Goal: Transaction & Acquisition: Book appointment/travel/reservation

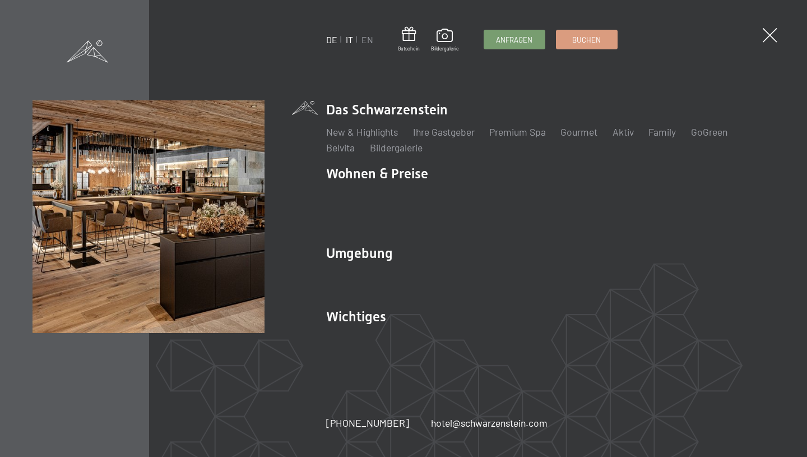
click at [350, 43] on link "IT" at bounding box center [349, 39] width 7 height 11
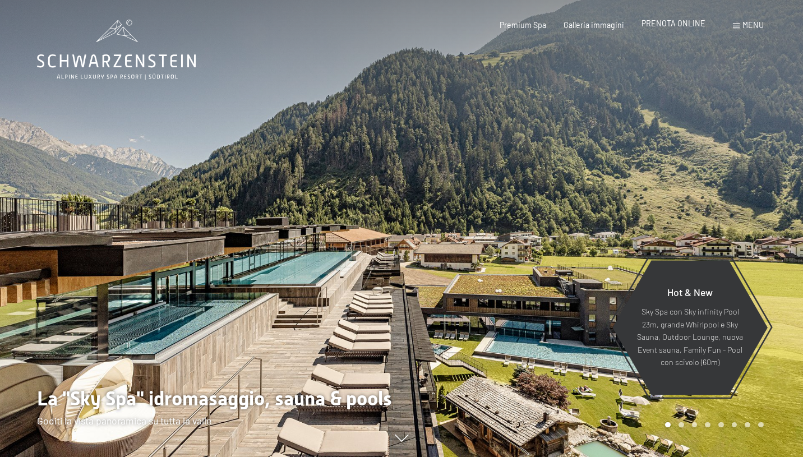
click at [694, 24] on span "PRENOTA ONLINE" at bounding box center [673, 23] width 64 height 10
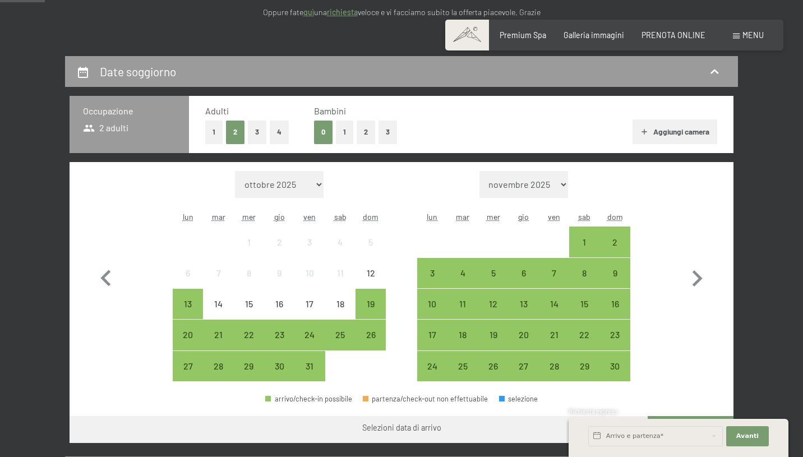
scroll to position [224, 0]
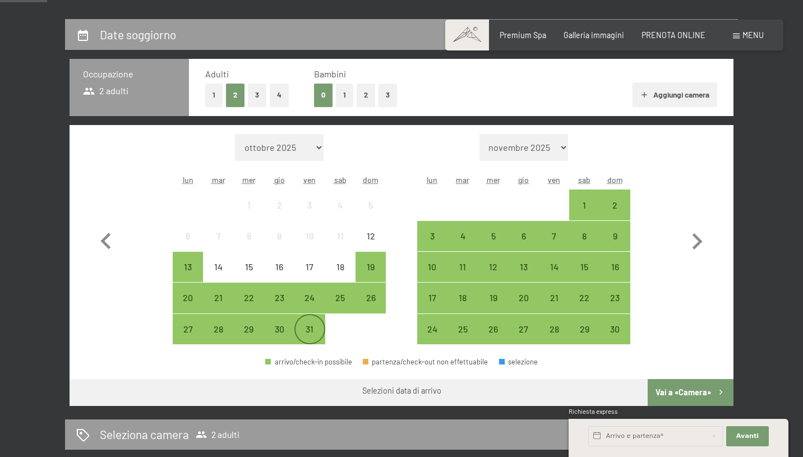
click at [312, 329] on div "31" at bounding box center [309, 339] width 28 height 28
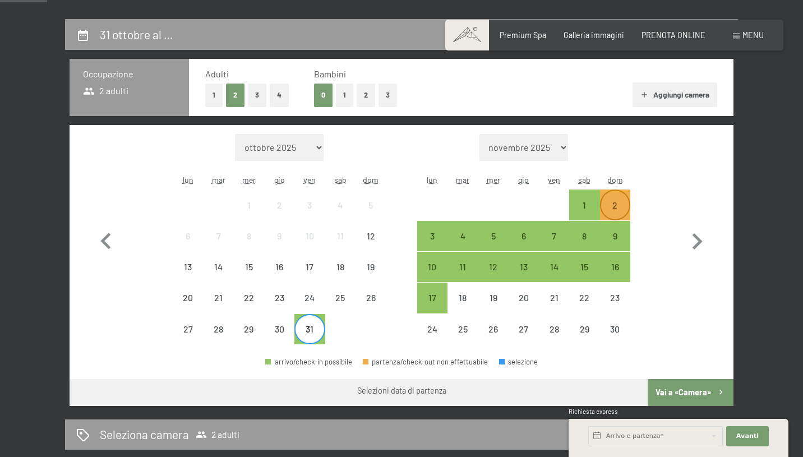
click at [620, 199] on div "2" at bounding box center [615, 205] width 28 height 28
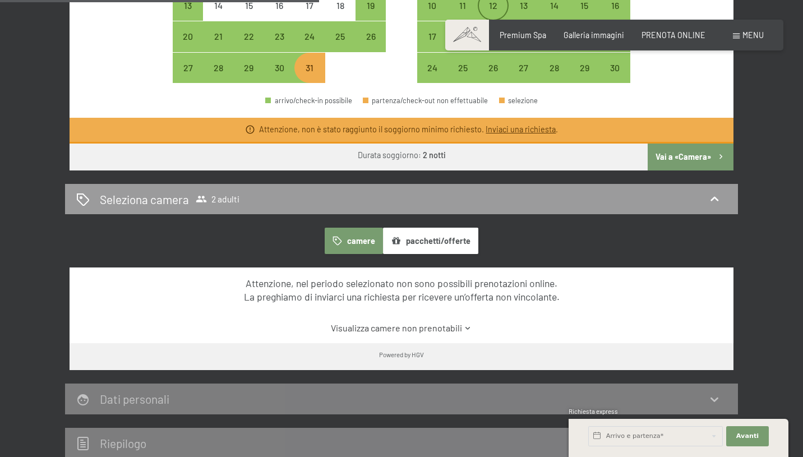
scroll to position [486, 0]
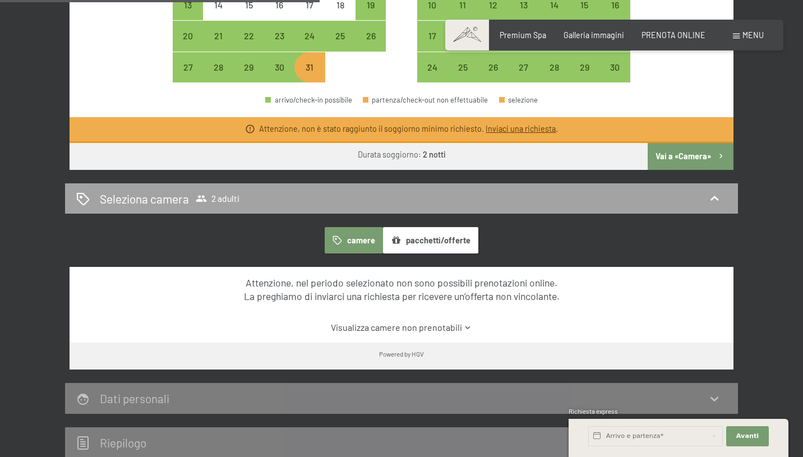
click at [212, 195] on span "2 adulti" at bounding box center [218, 198] width 44 height 11
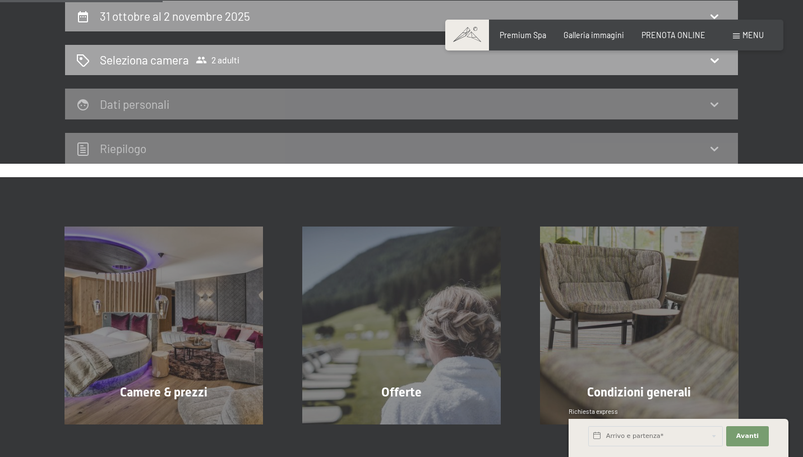
click at [698, 65] on div "Seleziona camera 2 adulti" at bounding box center [401, 60] width 650 height 16
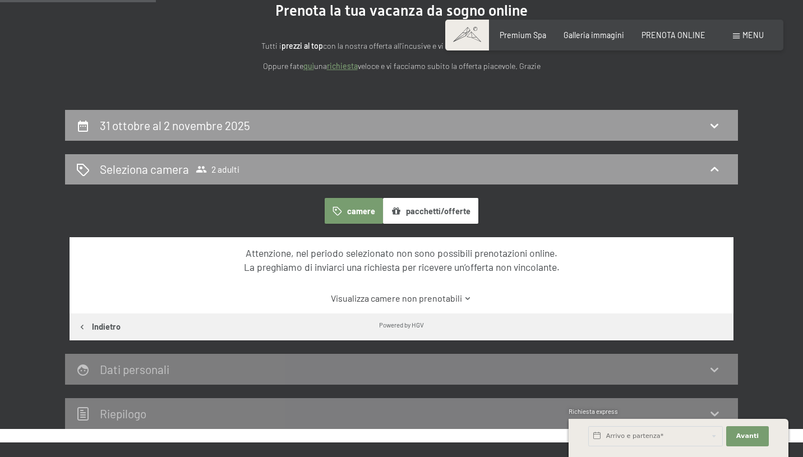
scroll to position [0, 0]
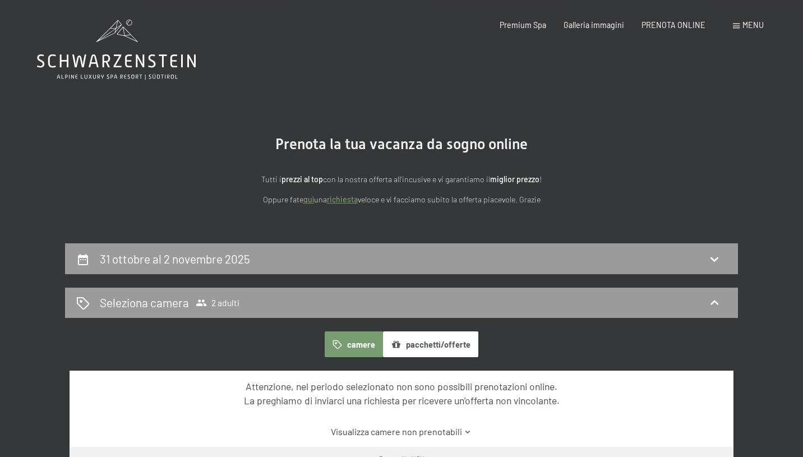
click at [288, 263] on label "Consenso marketing*" at bounding box center [332, 260] width 90 height 11
click at [287, 263] on input "Consenso marketing*" at bounding box center [281, 260] width 11 height 11
checkbox input "false"
click at [713, 257] on icon at bounding box center [713, 258] width 13 height 13
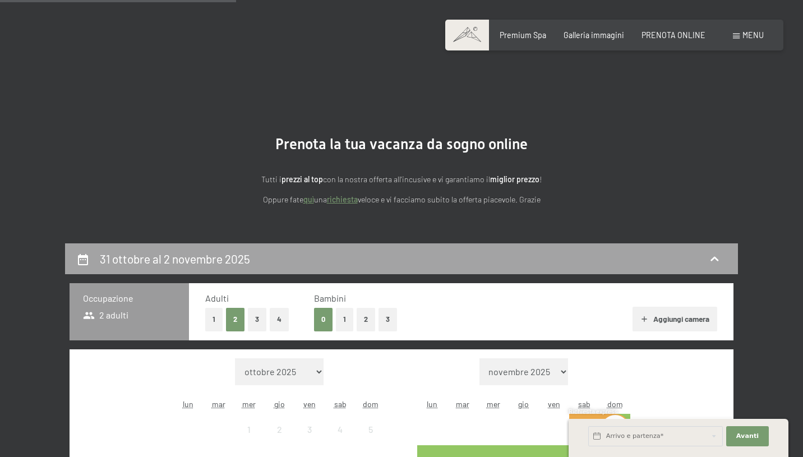
scroll to position [243, 0]
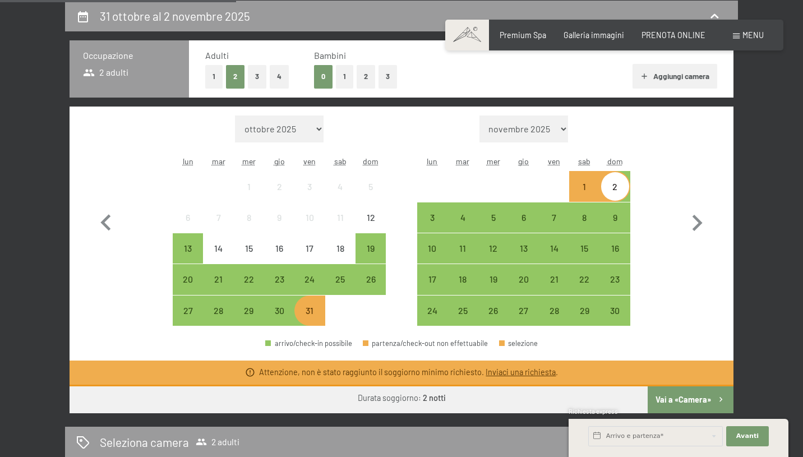
click at [259, 74] on button "3" at bounding box center [257, 76] width 18 height 23
click at [314, 314] on div "31" at bounding box center [309, 320] width 28 height 28
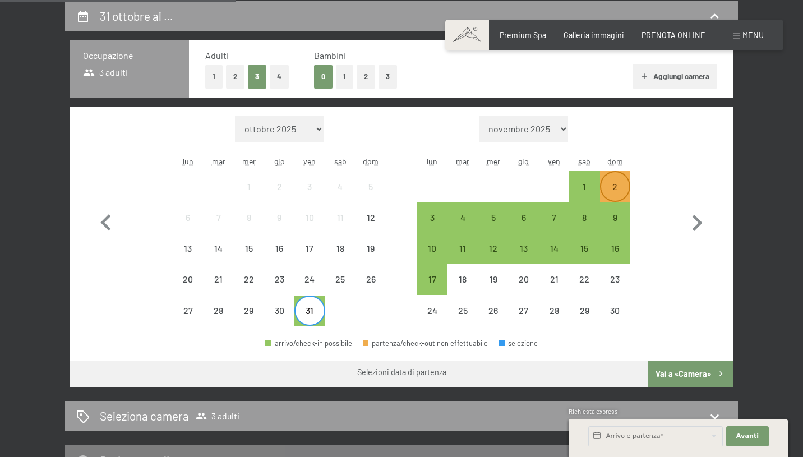
click at [626, 187] on div "2" at bounding box center [615, 196] width 28 height 28
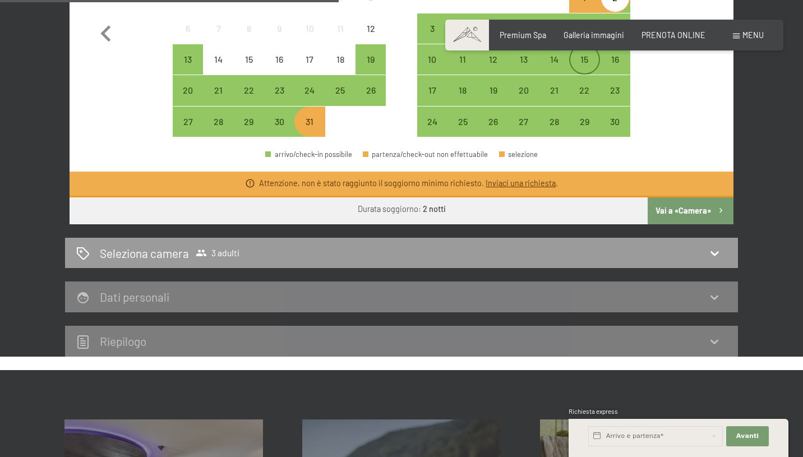
scroll to position [471, 0]
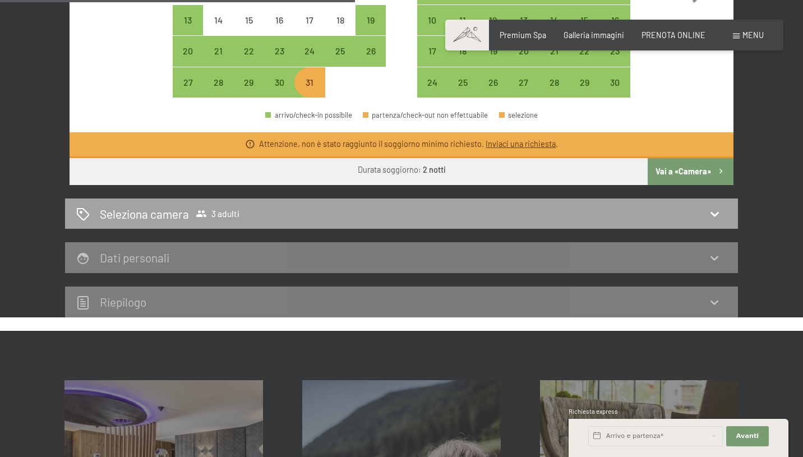
click at [342, 214] on div "Seleziona camera 3 adulti" at bounding box center [401, 214] width 650 height 16
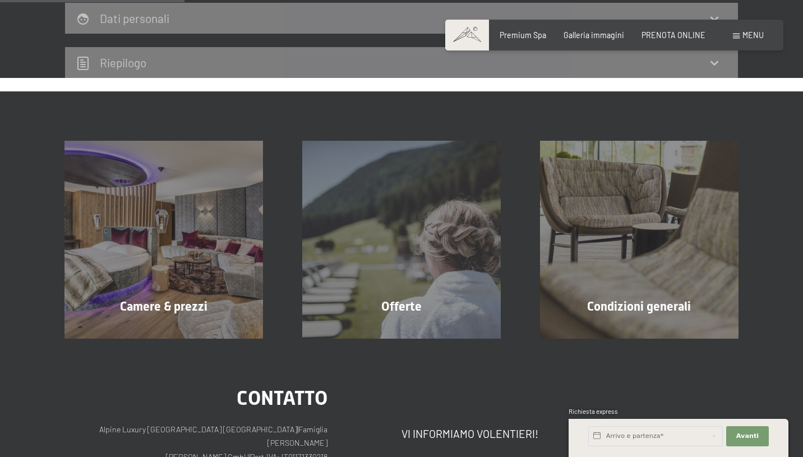
scroll to position [243, 0]
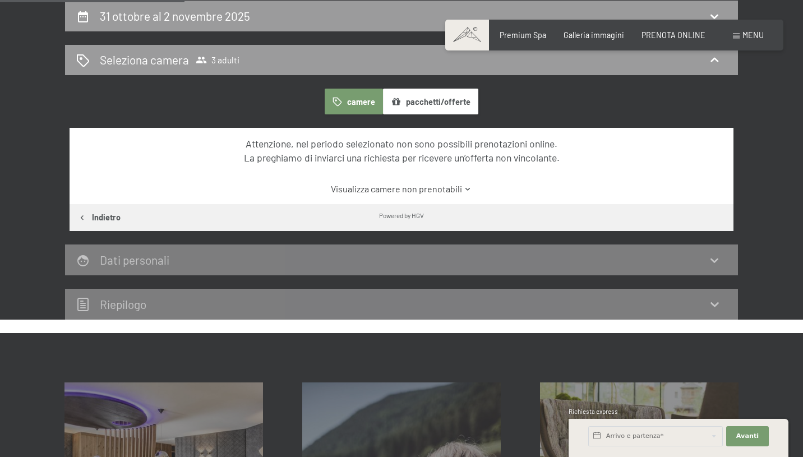
click at [458, 186] on link "Visualizza camere non prenotabili" at bounding box center [402, 189] width 624 height 12
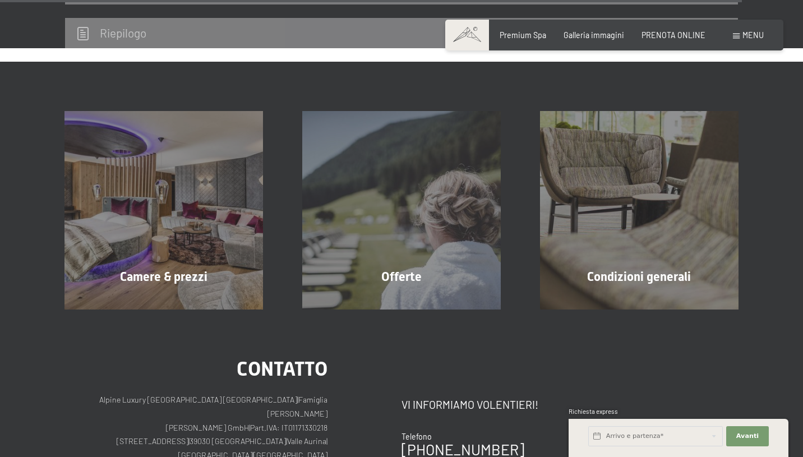
scroll to position [3555, 0]
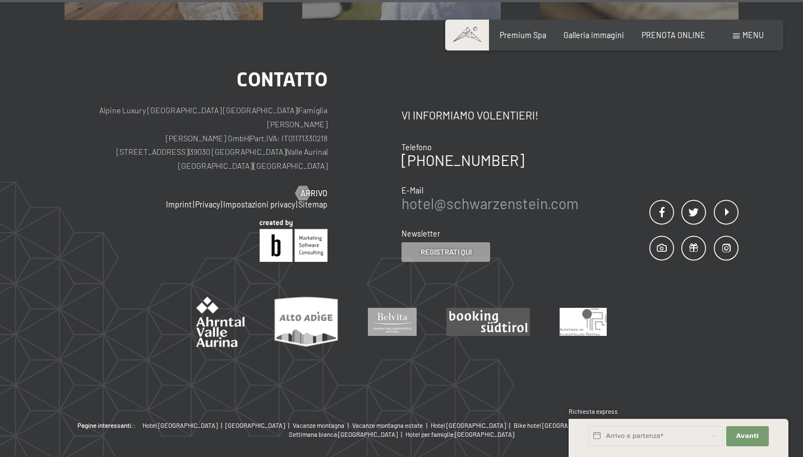
click at [411, 194] on link "hotel@ no-spam. schwarzenstein. no-spam. com" at bounding box center [489, 202] width 177 height 17
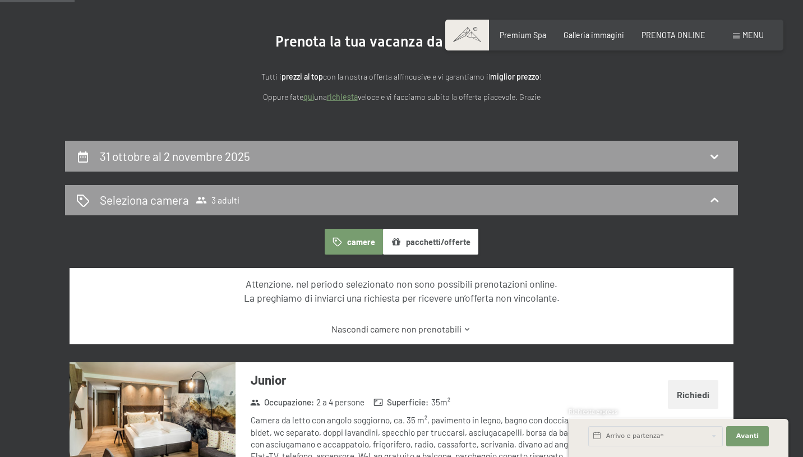
scroll to position [0, 0]
